Goal: Check status: Check status

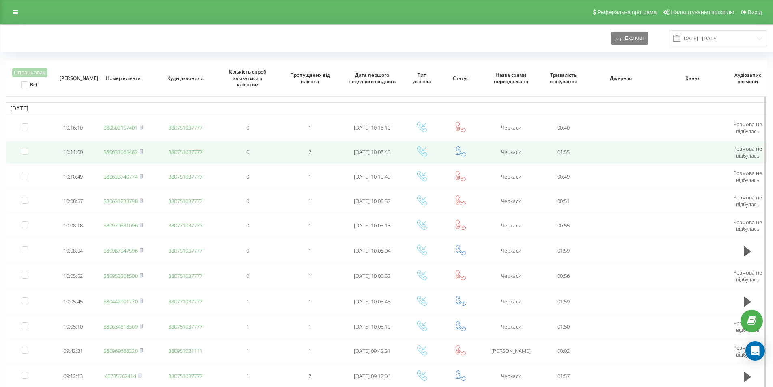
scroll to position [32, 0]
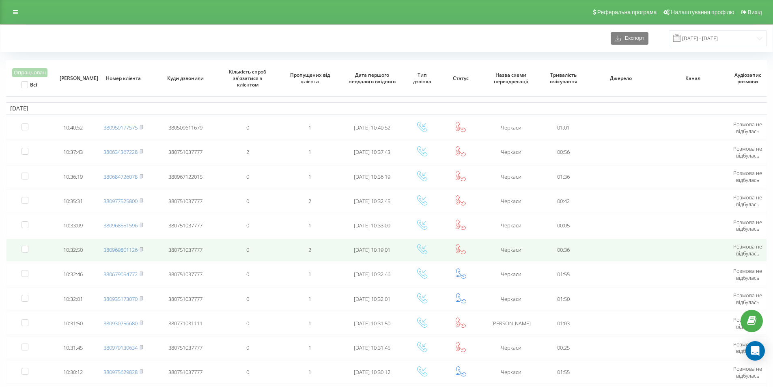
scroll to position [122, 0]
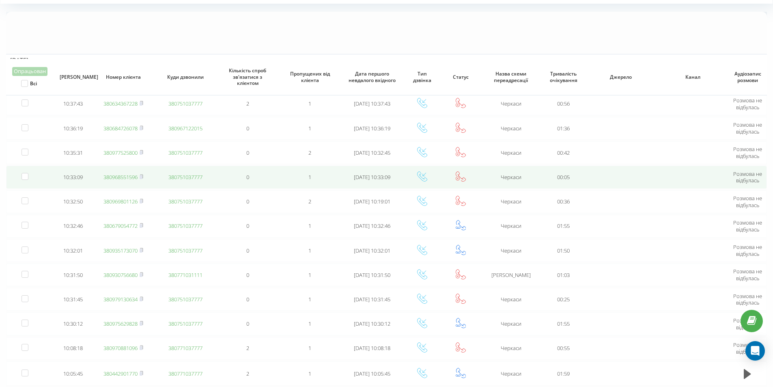
scroll to position [122, 0]
